Goal: Information Seeking & Learning: Learn about a topic

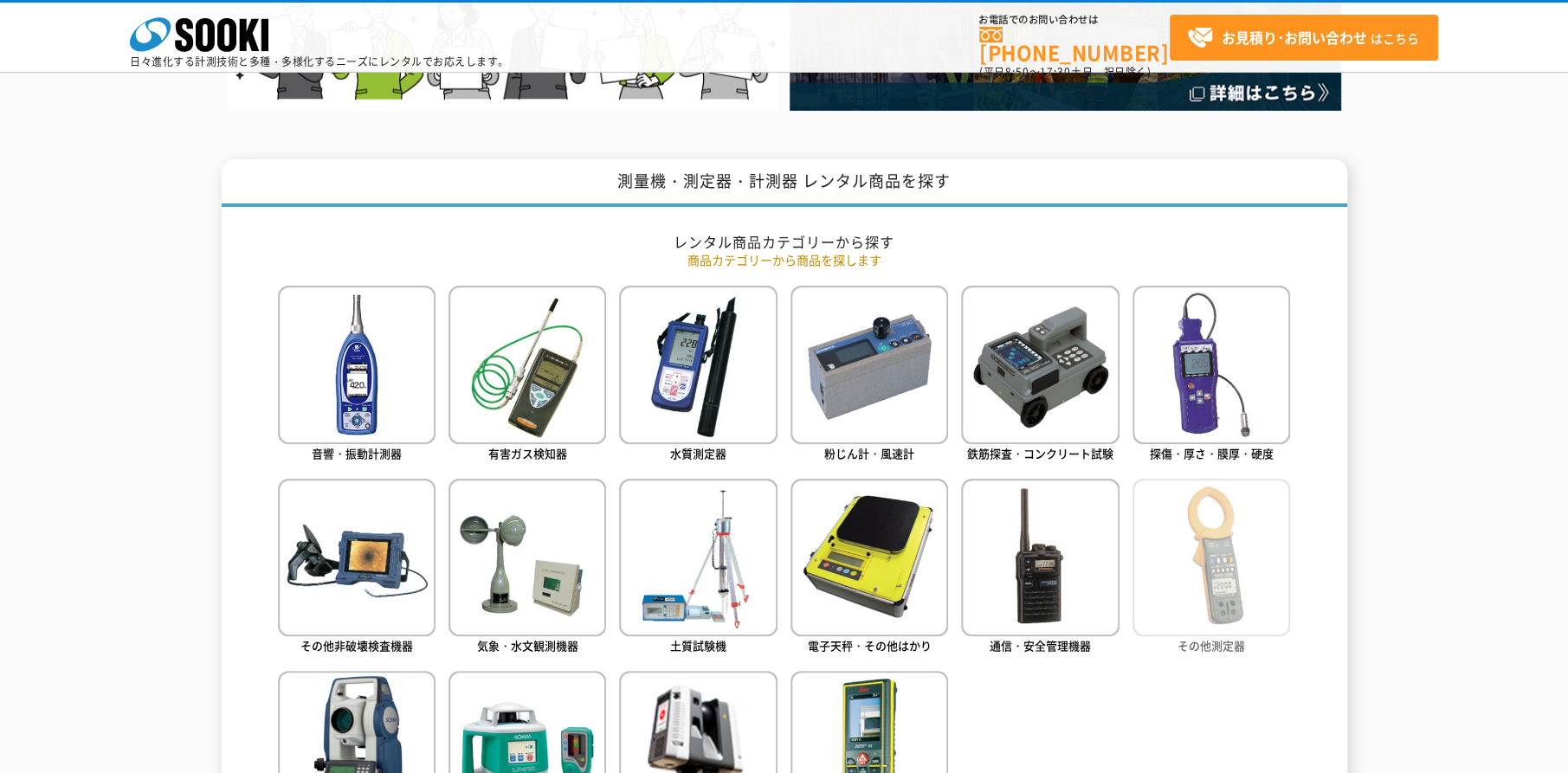
scroll to position [779, 0]
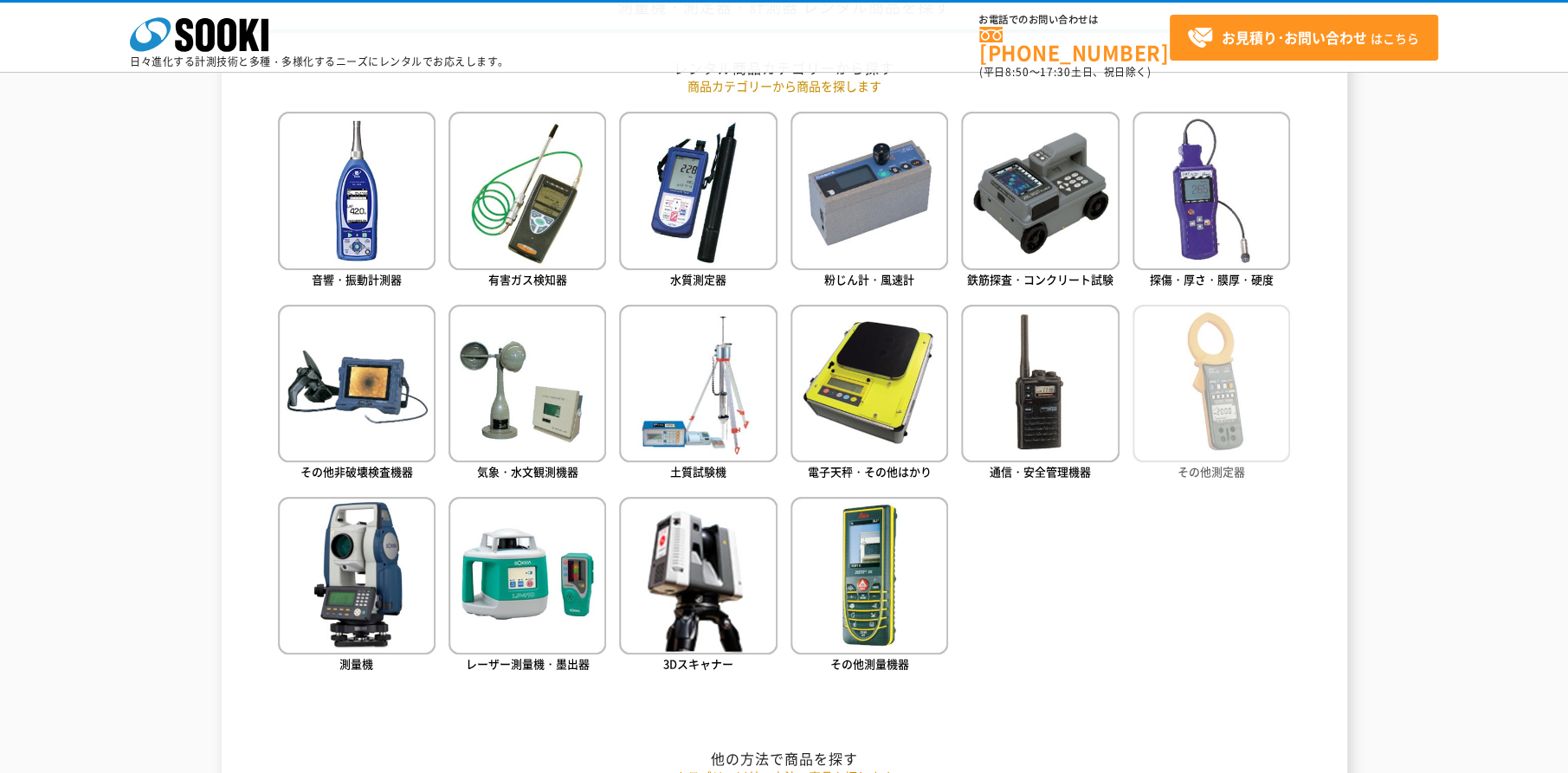
click at [1240, 365] on img at bounding box center [1211, 383] width 157 height 157
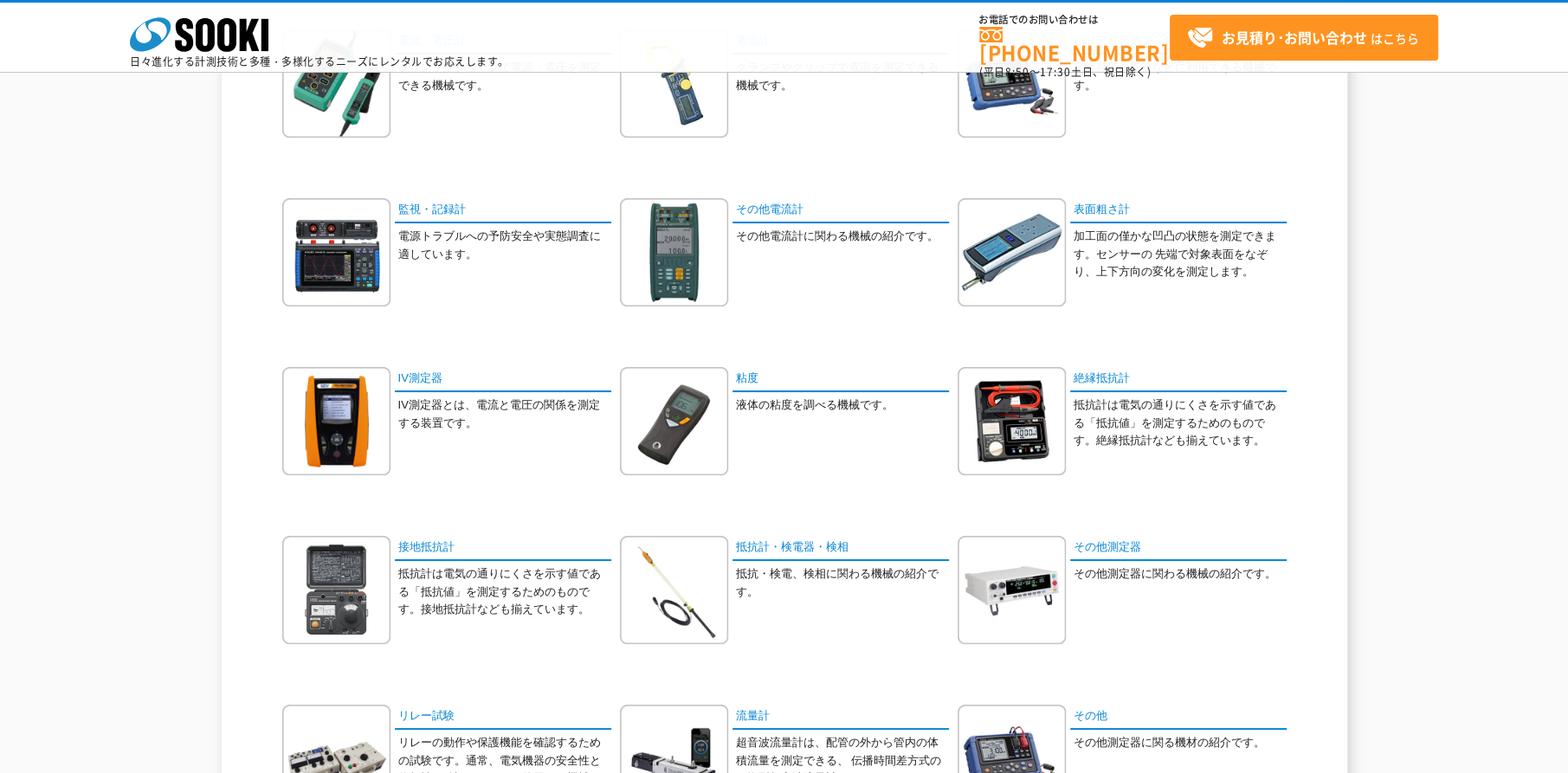
scroll to position [86, 0]
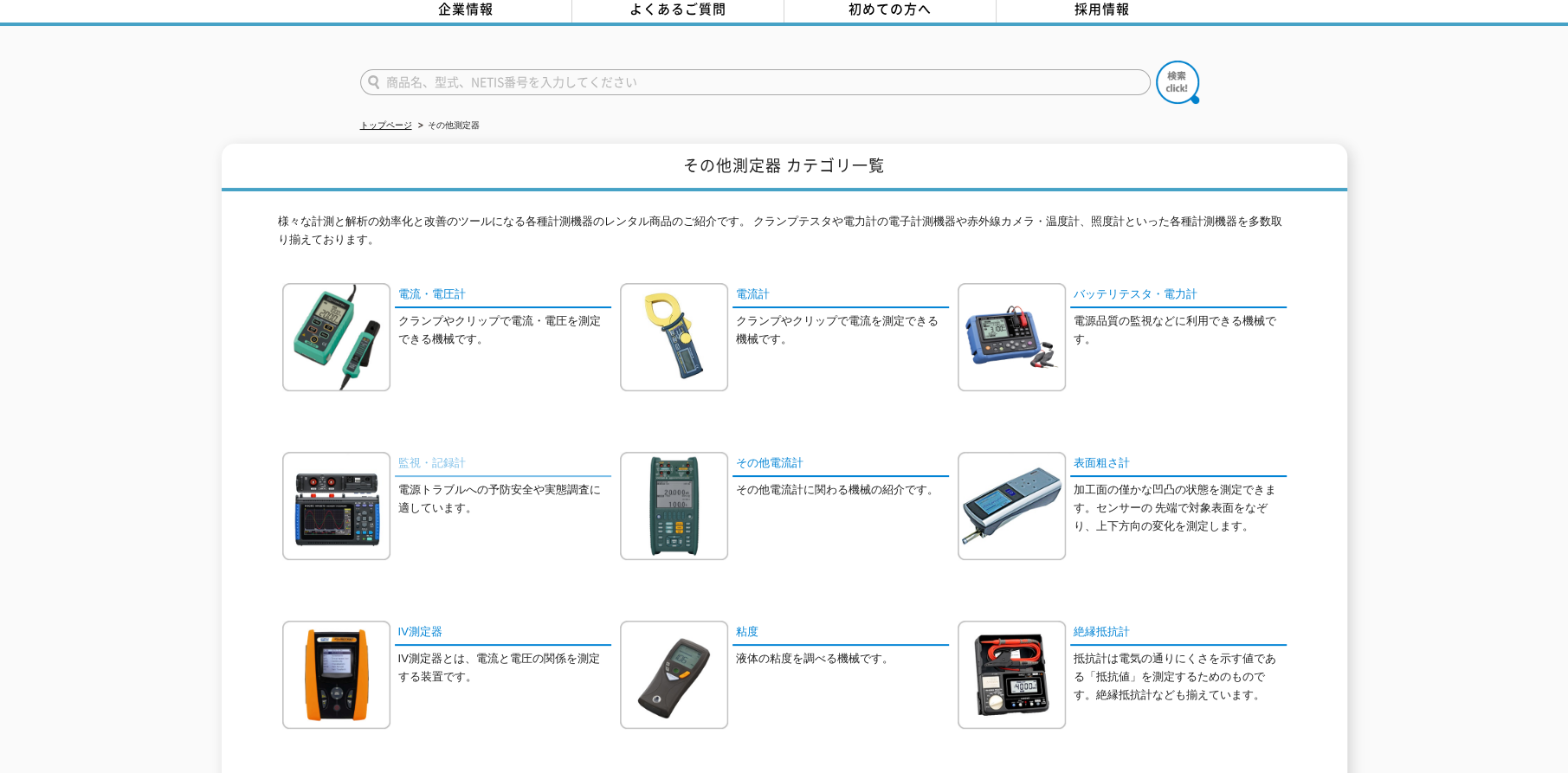
click at [434, 454] on link "監視・記録計" at bounding box center [503, 465] width 216 height 25
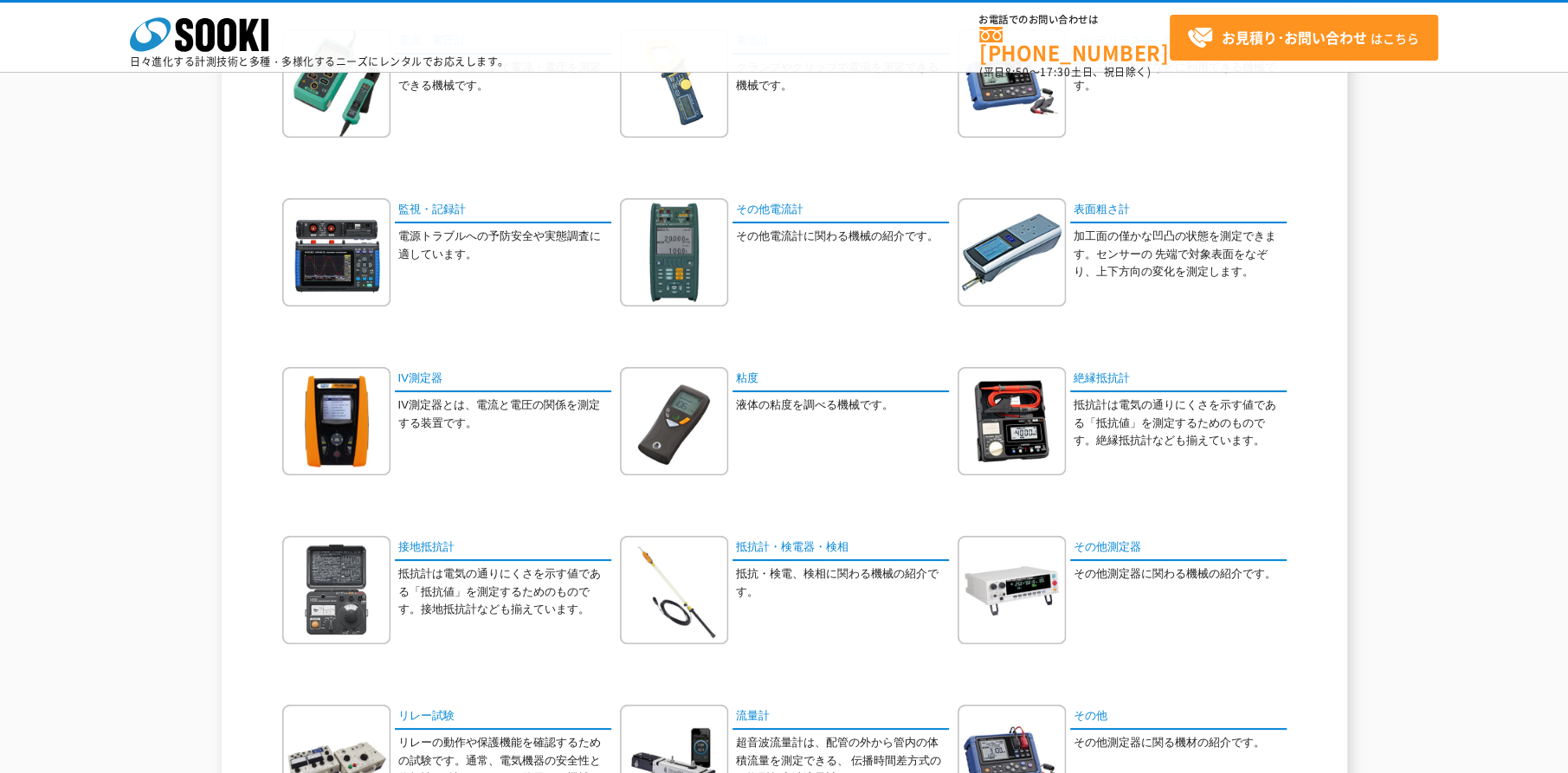
scroll to position [346, 0]
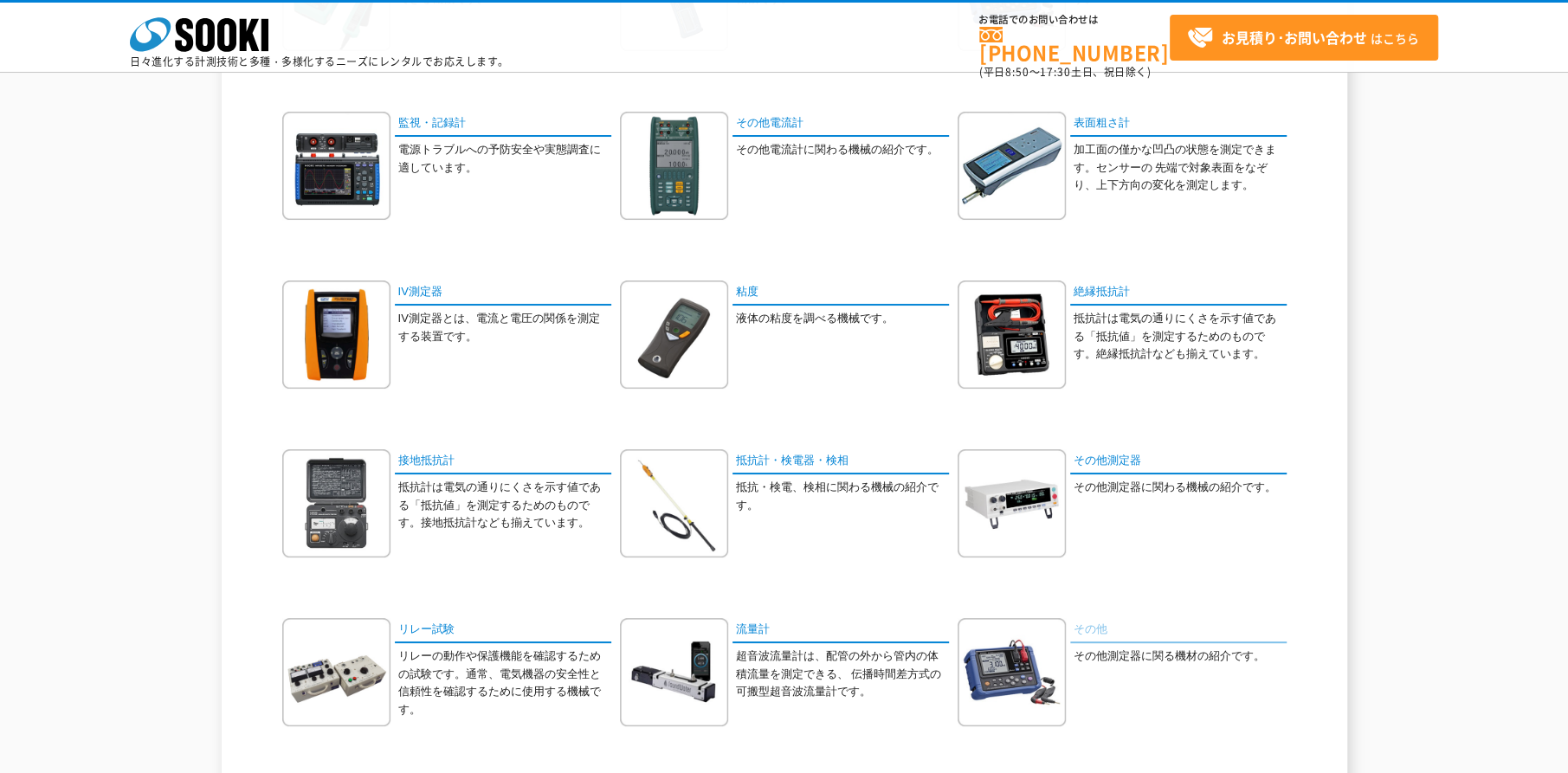
click at [1086, 622] on link "その他" at bounding box center [1178, 630] width 216 height 25
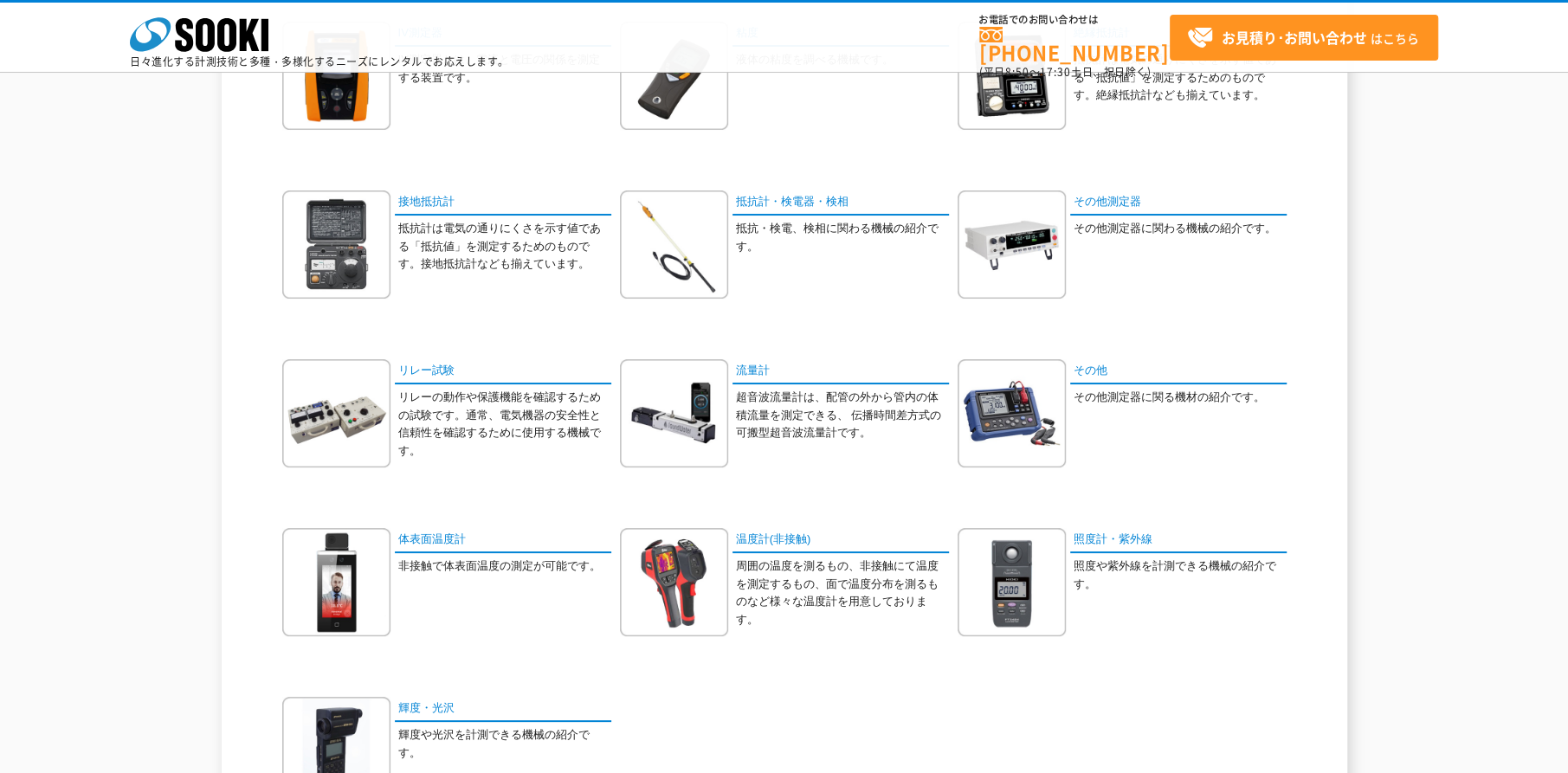
scroll to position [693, 0]
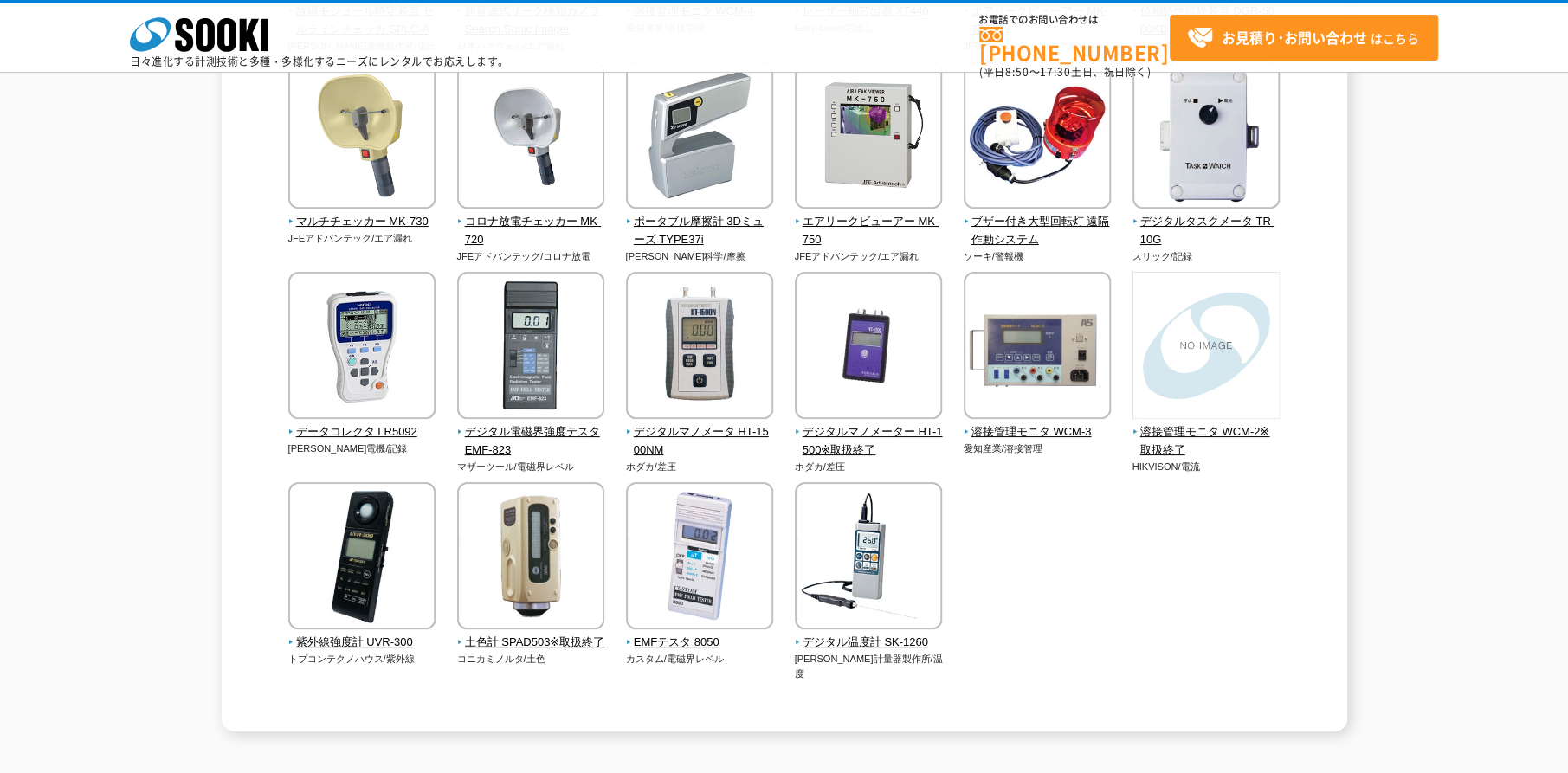
scroll to position [1383, 0]
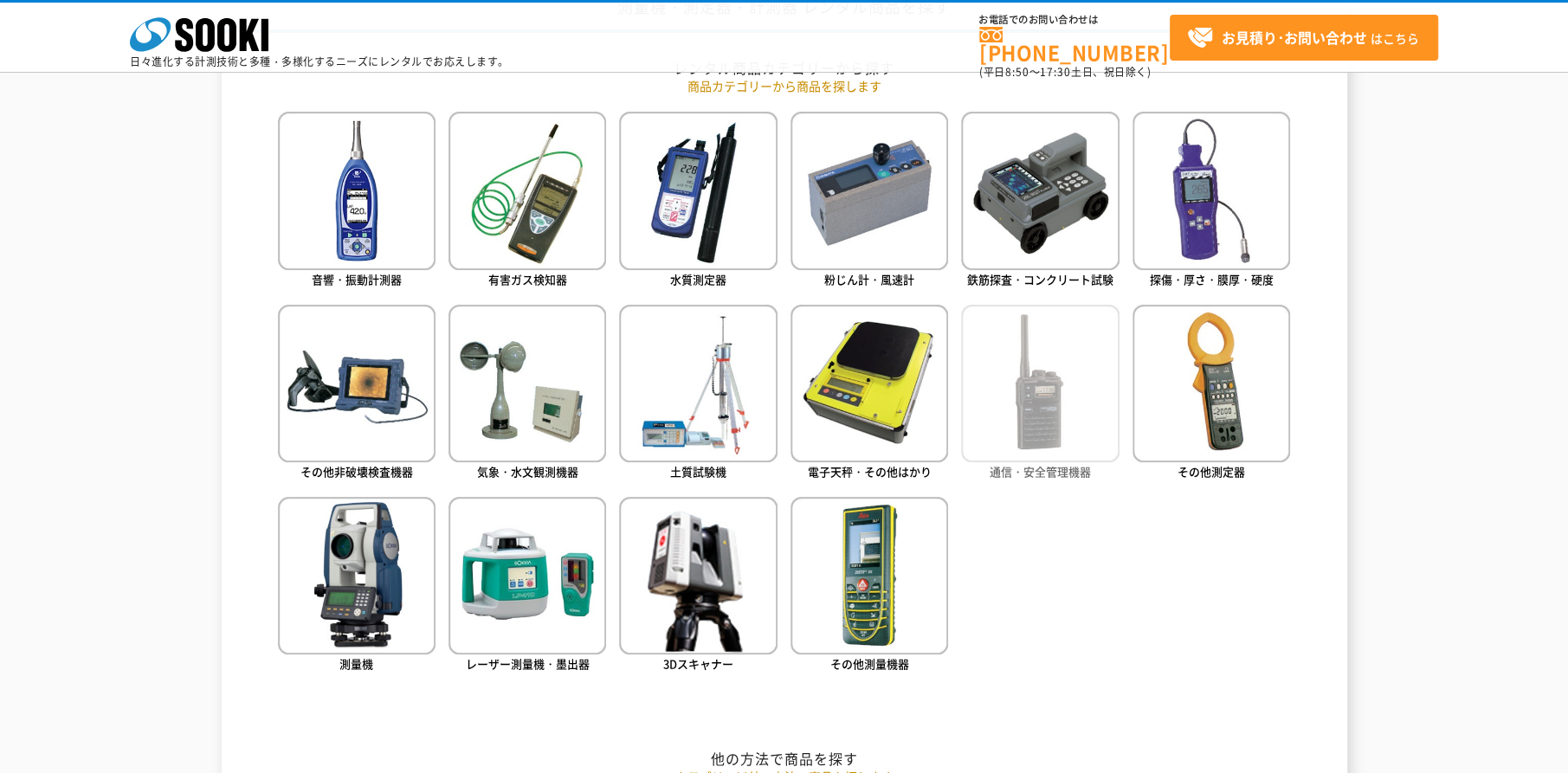
click at [1045, 458] on img at bounding box center [1040, 383] width 157 height 157
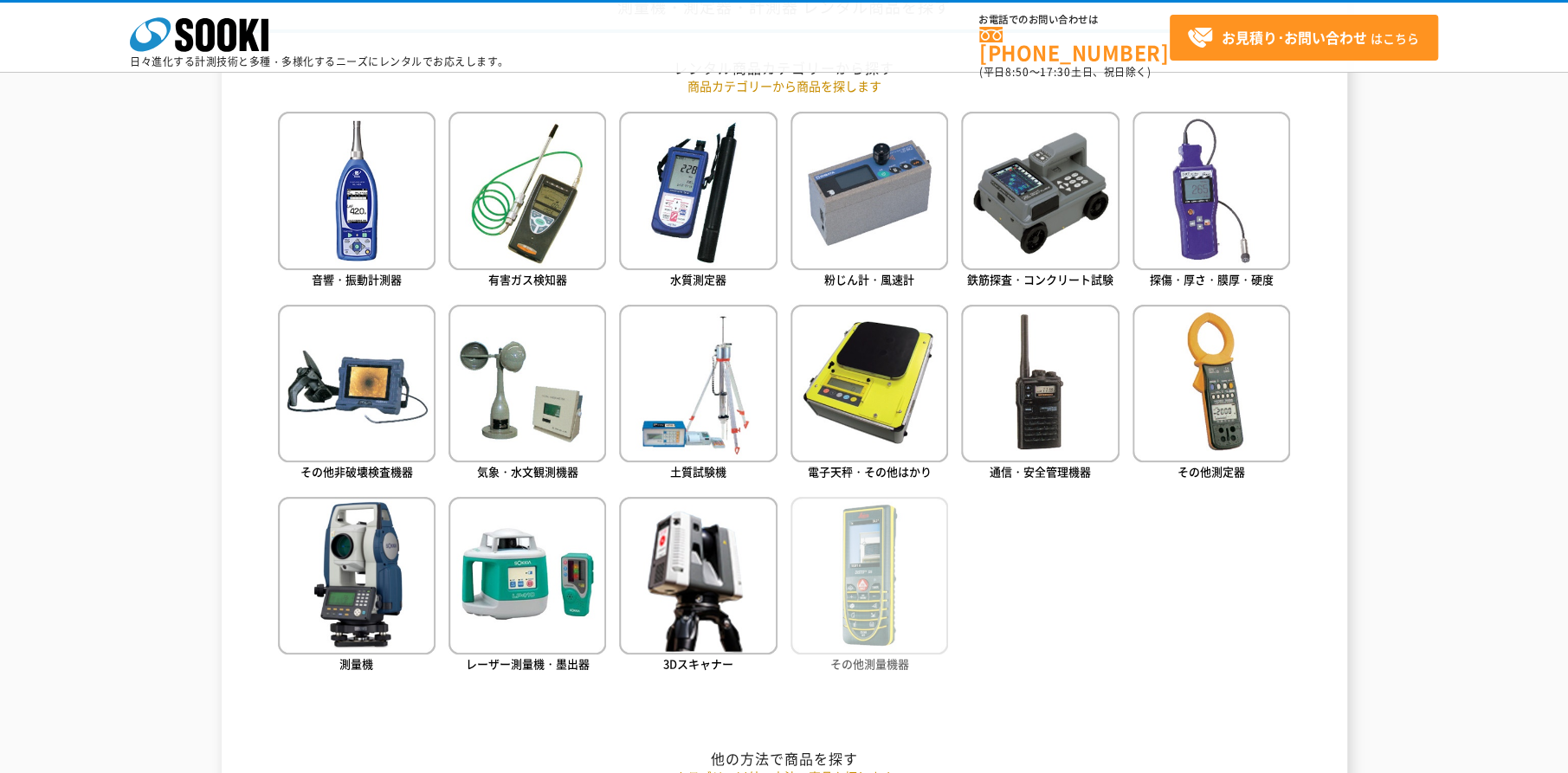
click at [876, 635] on img at bounding box center [869, 576] width 157 height 157
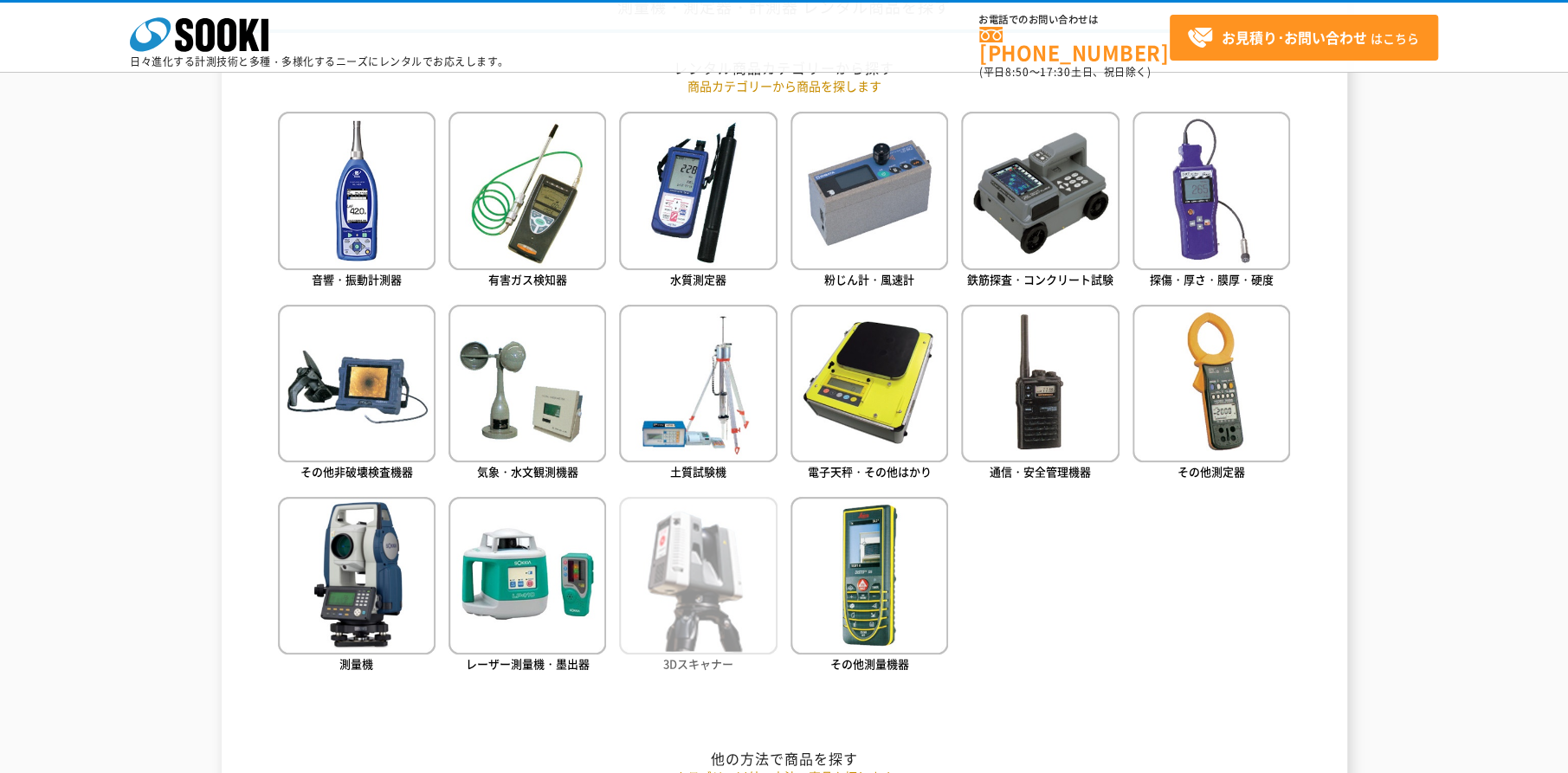
click at [759, 610] on img at bounding box center [697, 576] width 157 height 157
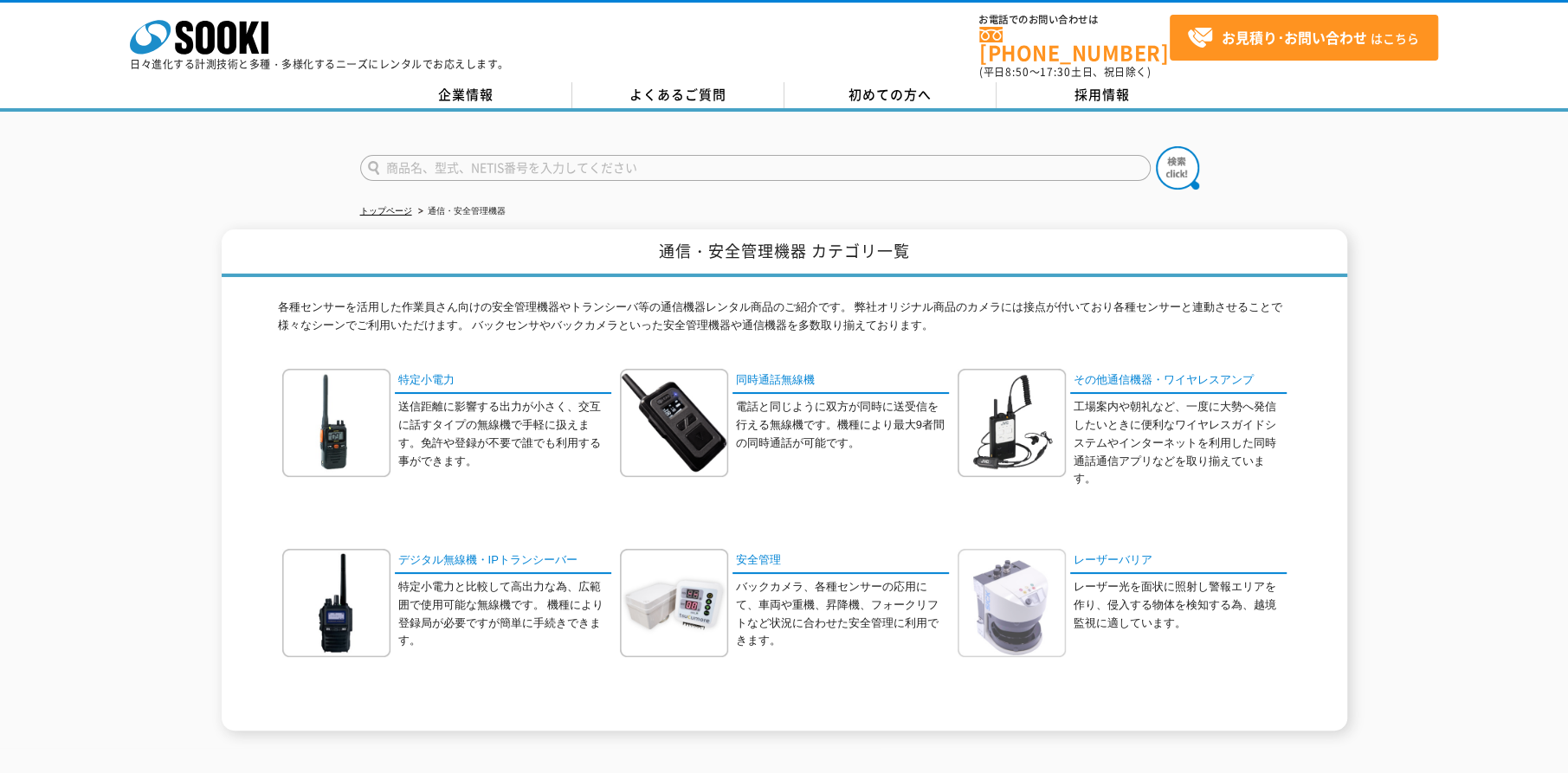
scroll to position [86, 0]
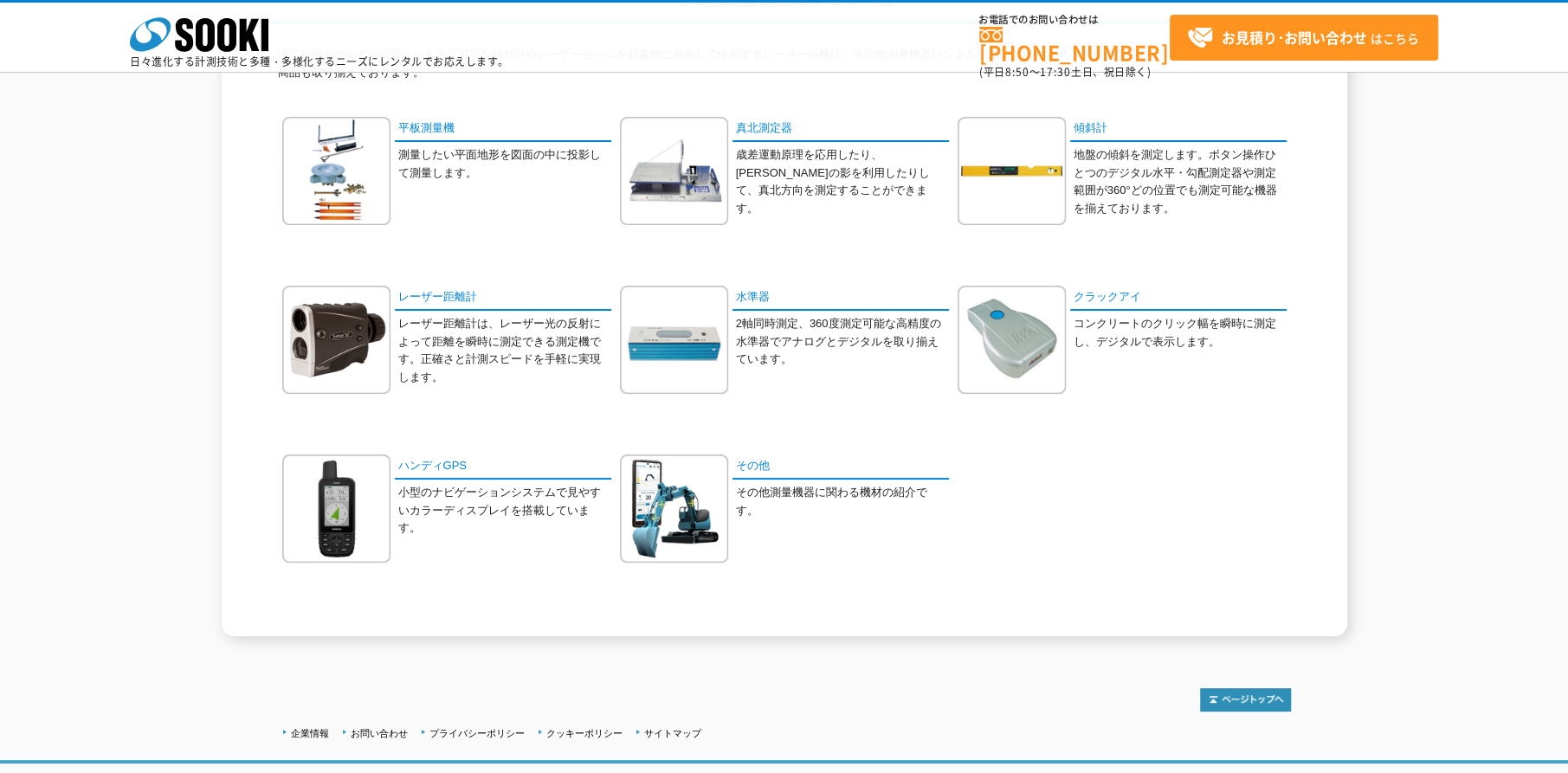
scroll to position [260, 0]
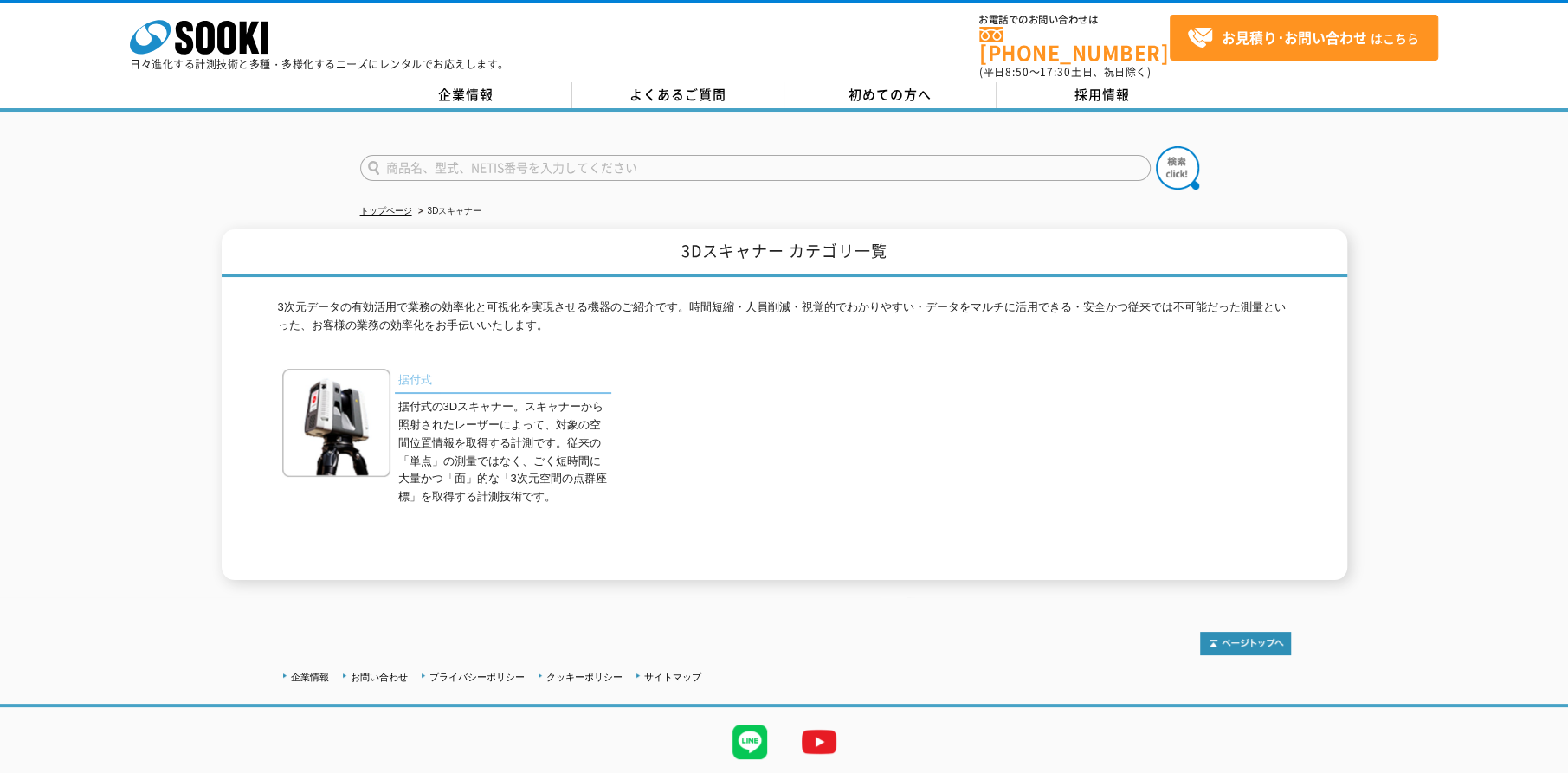
click at [412, 370] on link "据付式" at bounding box center [503, 382] width 216 height 25
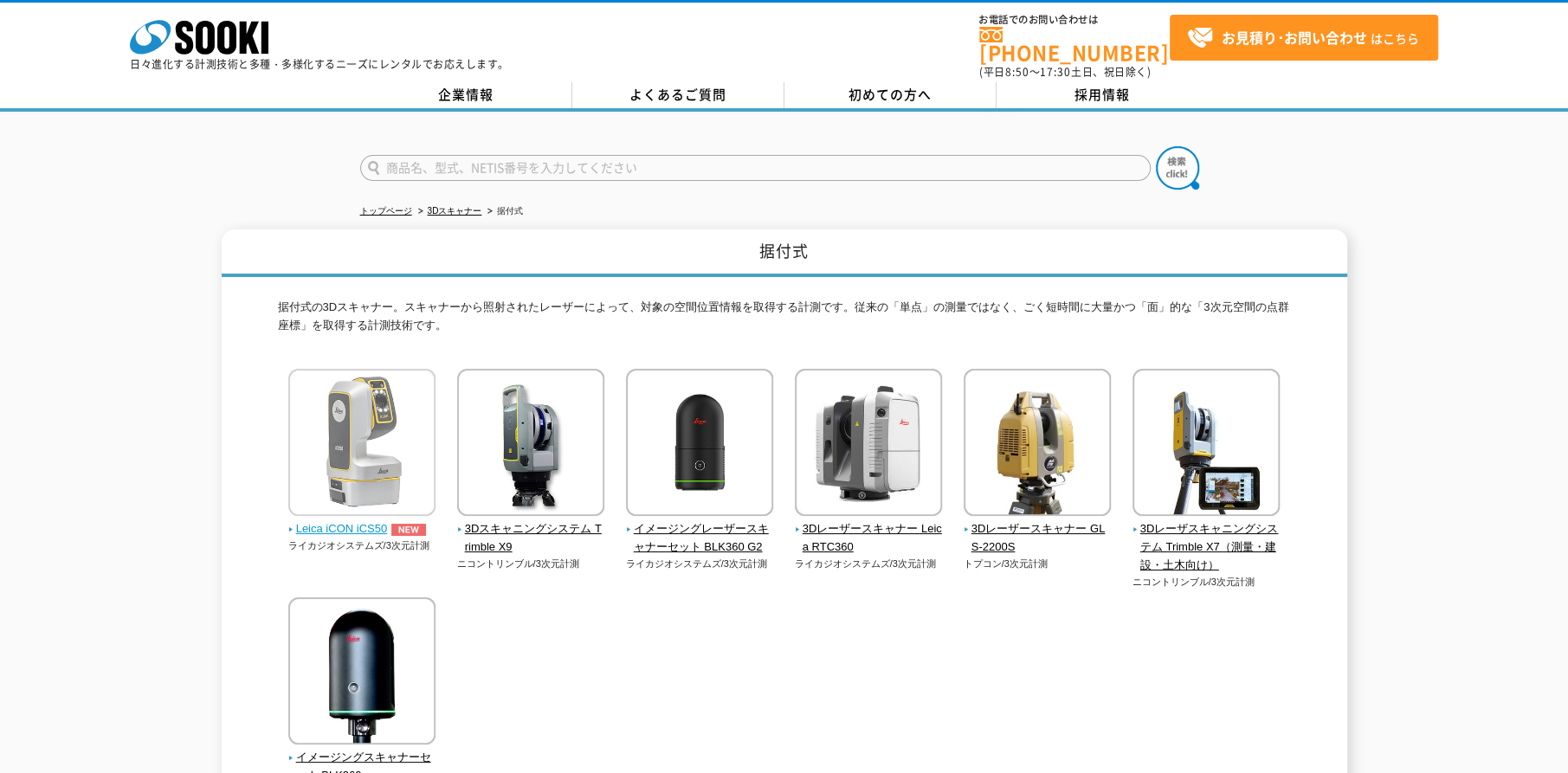
click at [396, 442] on img at bounding box center [361, 444] width 148 height 151
